Goal: Task Accomplishment & Management: Complete application form

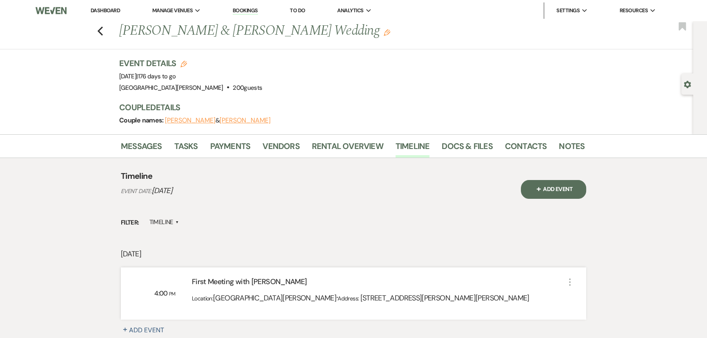
click at [558, 185] on button "+ Add Event" at bounding box center [553, 189] width 65 height 19
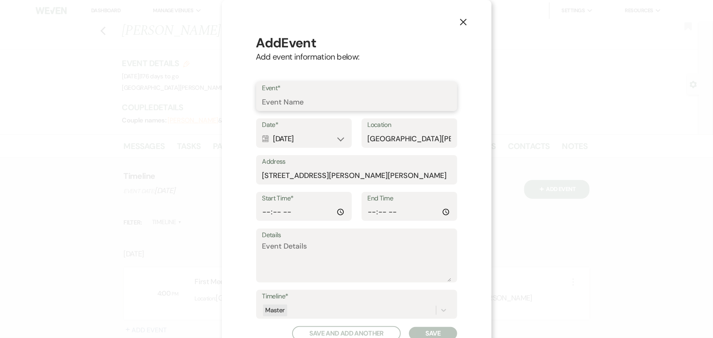
click at [347, 98] on input "Event*" at bounding box center [356, 102] width 189 height 16
type input "Second meeting with [PERSON_NAME] + decor closet meeting"
click at [286, 145] on div "Calendar [DATE] Expand" at bounding box center [303, 139] width 83 height 16
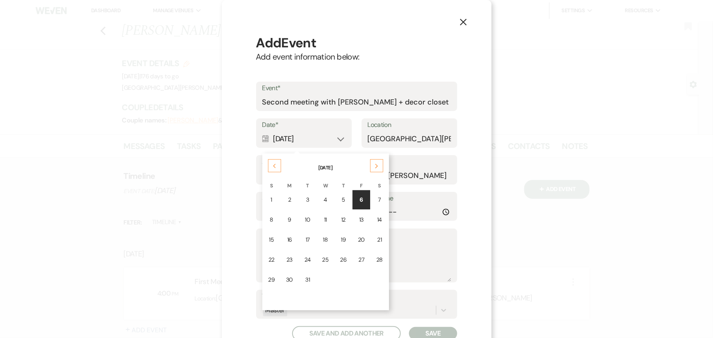
click at [276, 163] on div "Previous" at bounding box center [274, 165] width 13 height 13
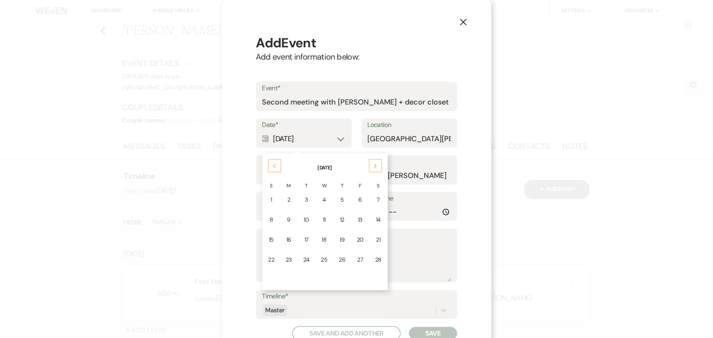
click at [276, 163] on div "Previous" at bounding box center [274, 165] width 13 height 13
click at [274, 163] on div "Previous" at bounding box center [274, 165] width 13 height 13
click at [338, 205] on td "4" at bounding box center [343, 199] width 17 height 19
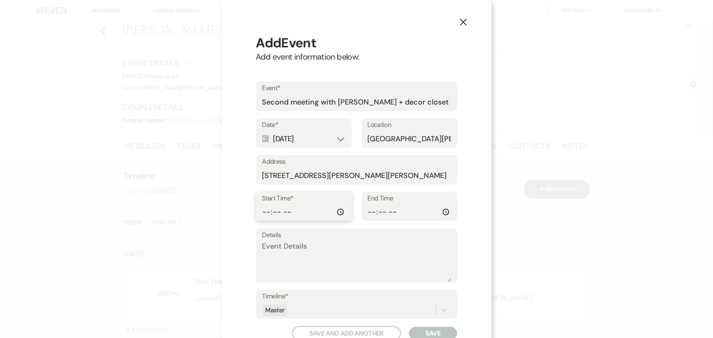
click at [263, 212] on input "Start Time*" at bounding box center [303, 212] width 83 height 16
click at [288, 212] on input "Start Time*" at bounding box center [303, 212] width 83 height 16
type input "14:00"
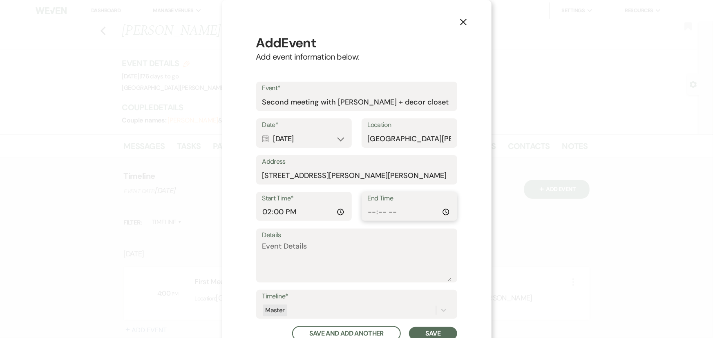
click at [371, 213] on input "End Time" at bounding box center [409, 212] width 83 height 16
click at [388, 210] on input "End Time" at bounding box center [409, 212] width 83 height 16
click at [394, 213] on input "End Time" at bounding box center [409, 212] width 83 height 16
type input "16:00"
click at [435, 330] on button "Save" at bounding box center [433, 333] width 48 height 13
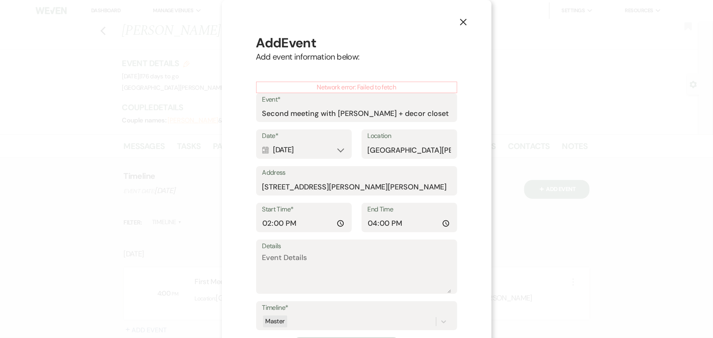
click at [460, 23] on use "button" at bounding box center [463, 22] width 7 height 7
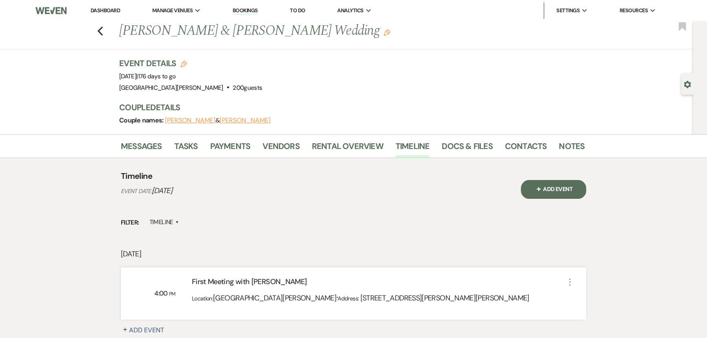
click at [560, 190] on button "+ Add Event" at bounding box center [553, 189] width 65 height 19
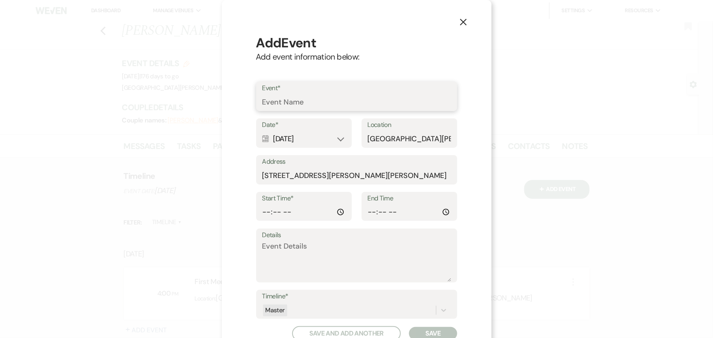
click at [332, 107] on input "Event*" at bounding box center [356, 102] width 189 height 16
type input "Second meeting with [PERSON_NAME] + decor closet meeting"
click at [303, 134] on div "Calendar [DATE] Expand" at bounding box center [303, 139] width 83 height 16
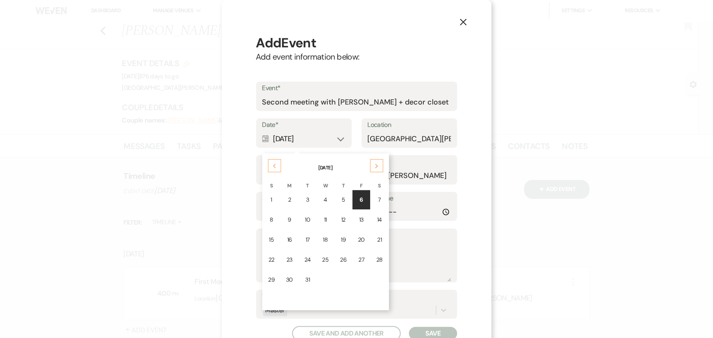
click at [273, 166] on use at bounding box center [274, 166] width 3 height 4
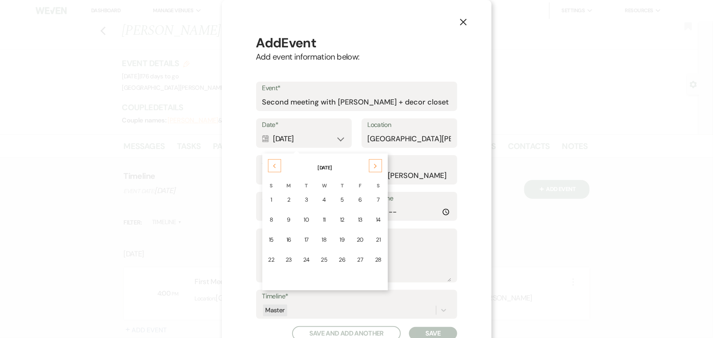
click at [273, 166] on use at bounding box center [274, 166] width 3 height 4
click at [335, 199] on td "4" at bounding box center [343, 199] width 17 height 19
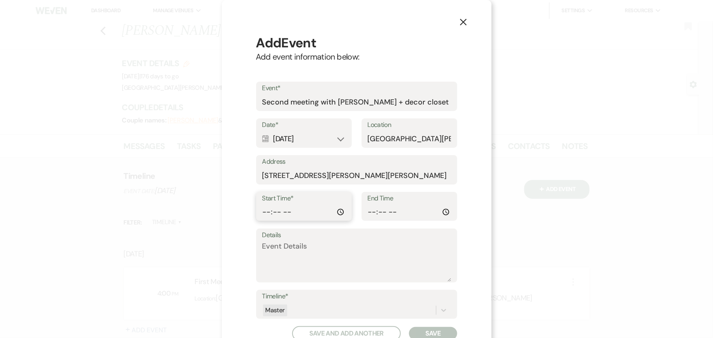
click at [264, 206] on input "Start Time*" at bounding box center [303, 212] width 83 height 16
click at [290, 212] on input "Start Time*" at bounding box center [303, 212] width 83 height 16
type input "14:00"
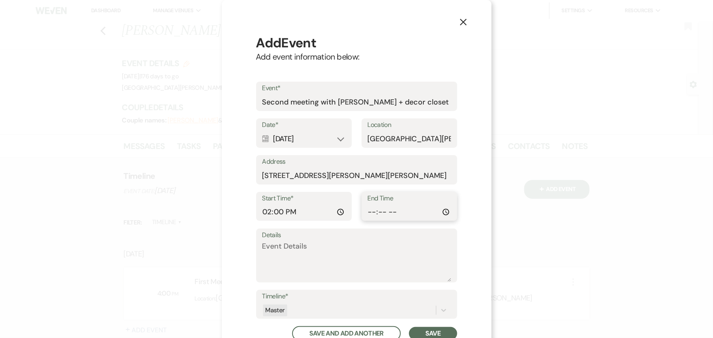
click at [368, 212] on input "End Time" at bounding box center [409, 212] width 83 height 16
click at [394, 213] on input "End Time" at bounding box center [409, 212] width 83 height 16
type input "16:00"
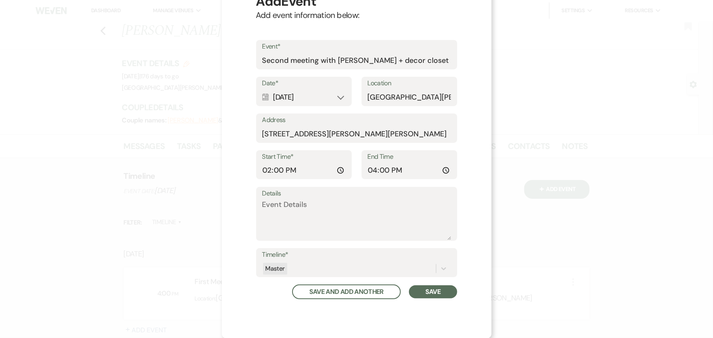
click at [439, 286] on button "Save" at bounding box center [433, 292] width 48 height 13
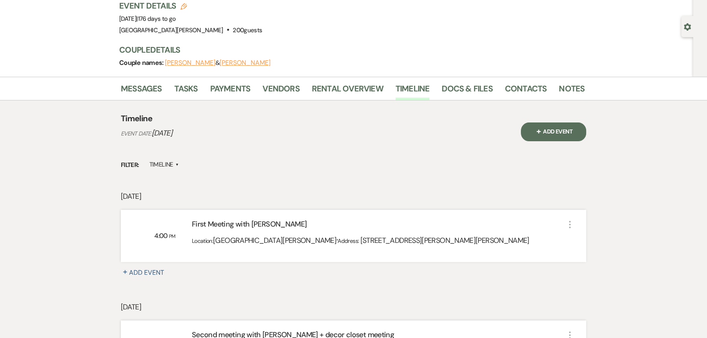
scroll to position [0, 0]
